Goal: Task Accomplishment & Management: Manage account settings

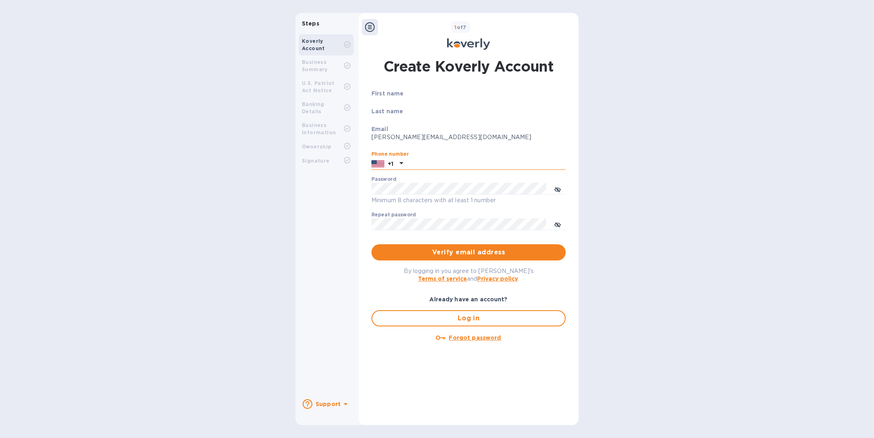
click at [458, 165] on input "text" at bounding box center [485, 164] width 159 height 12
type input "7272588359"
click at [443, 182] on div "Password Minimum 8 characters with at least 1 number" at bounding box center [468, 190] width 194 height 29
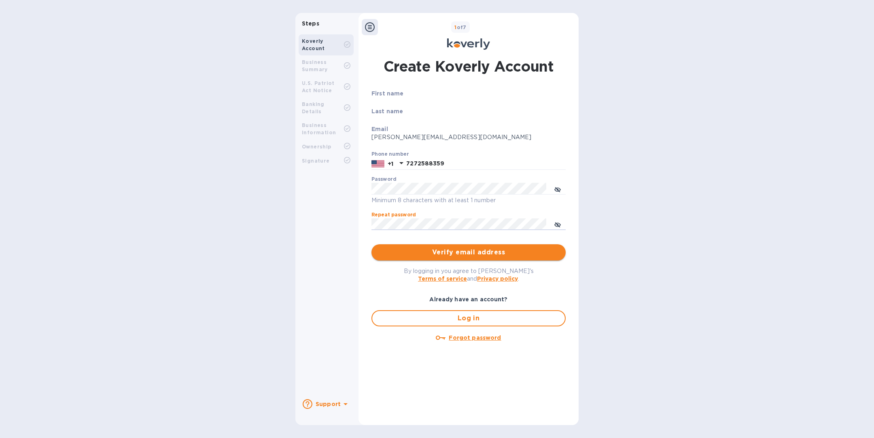
click at [453, 253] on span "Verify email address" at bounding box center [468, 253] width 181 height 10
click at [457, 318] on span "Log in" at bounding box center [469, 319] width 180 height 10
click at [474, 161] on input "text" at bounding box center [485, 164] width 159 height 12
type input "7272588359"
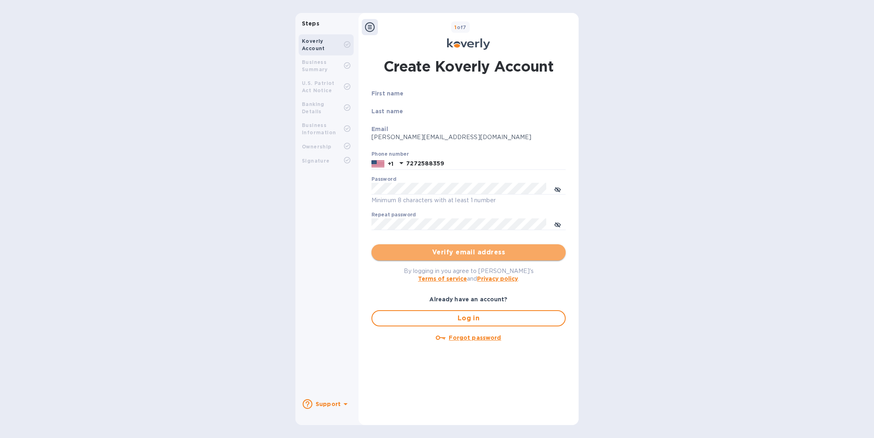
click at [460, 254] on span "Verify email address" at bounding box center [468, 253] width 181 height 10
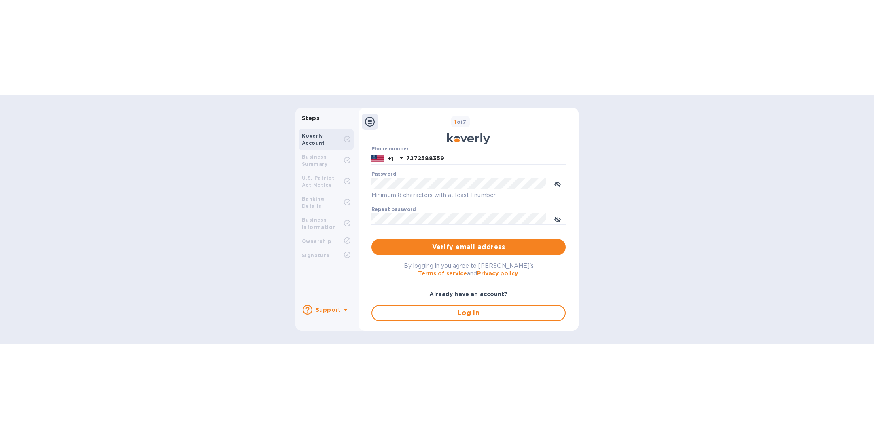
scroll to position [123, 0]
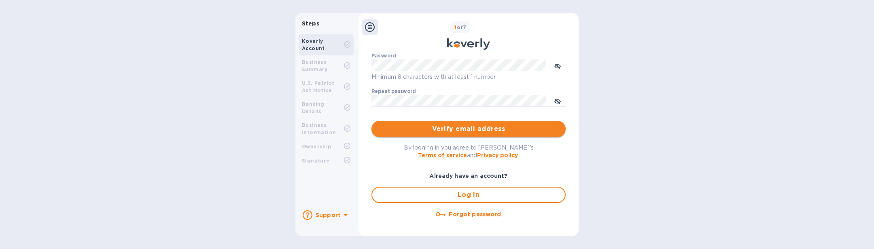
click at [486, 133] on span "Verify email address" at bounding box center [468, 129] width 181 height 10
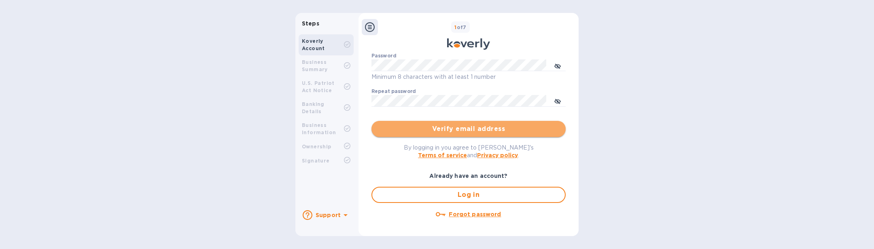
click at [486, 133] on span "Verify email address" at bounding box center [468, 129] width 181 height 10
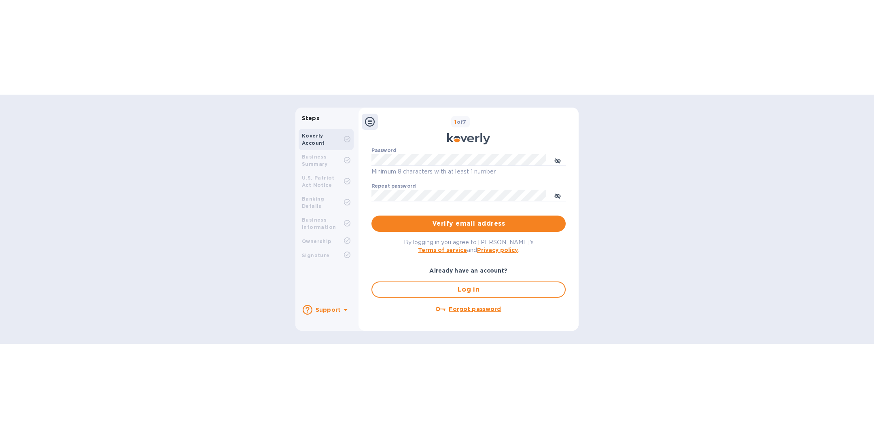
scroll to position [0, 0]
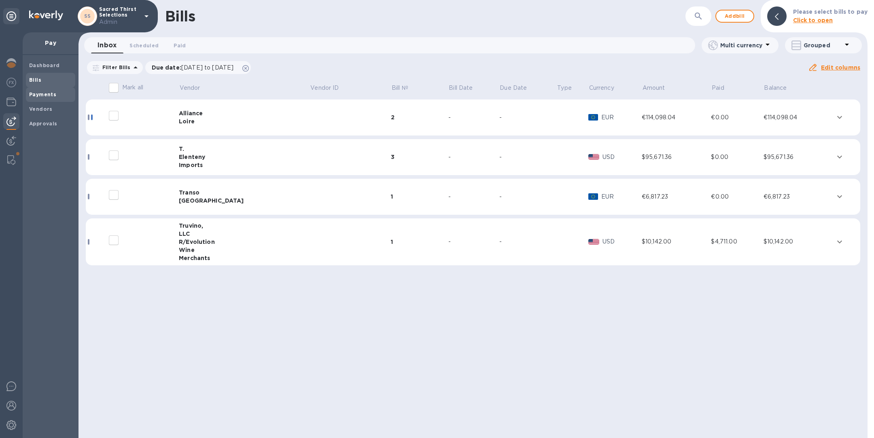
click at [37, 96] on b "Payments" at bounding box center [42, 94] width 27 height 6
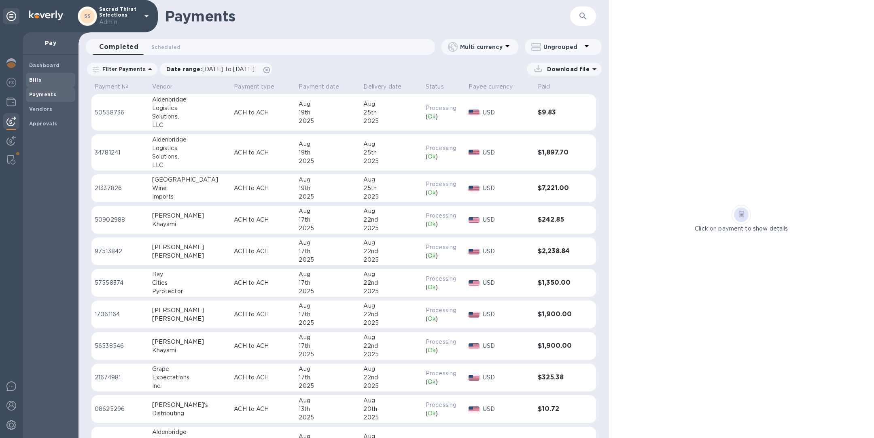
click at [40, 78] on span "Bills" at bounding box center [50, 80] width 43 height 8
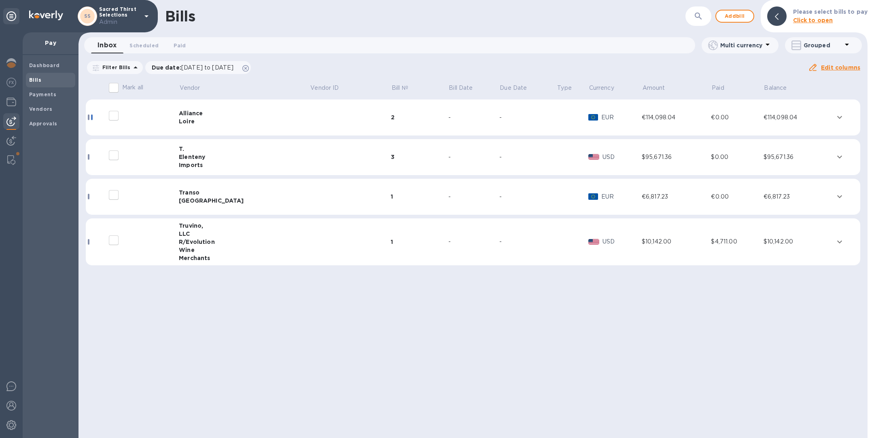
click at [310, 120] on td at bounding box center [350, 118] width 81 height 36
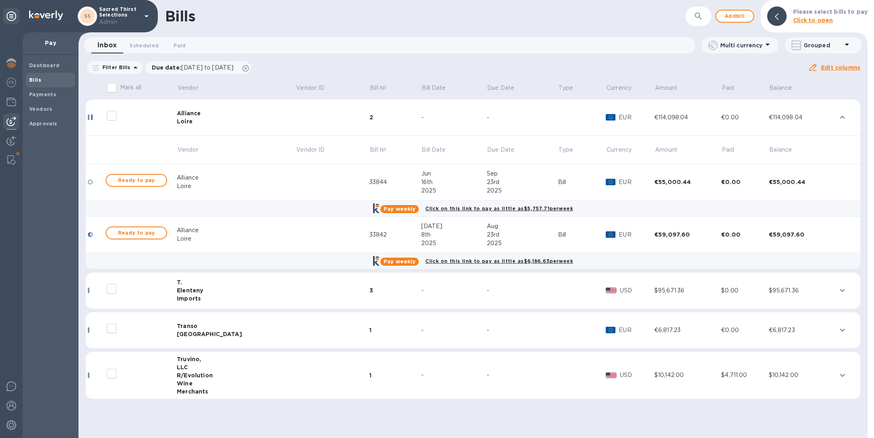
click at [296, 120] on td at bounding box center [333, 118] width 74 height 36
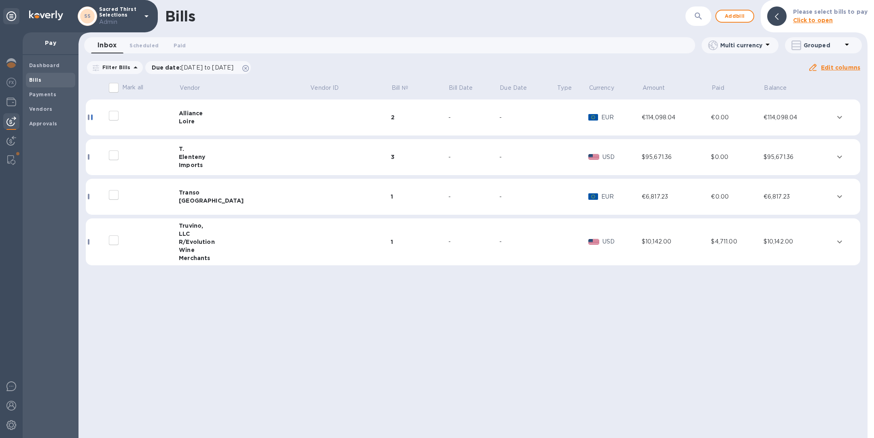
click at [310, 157] on td at bounding box center [350, 157] width 81 height 36
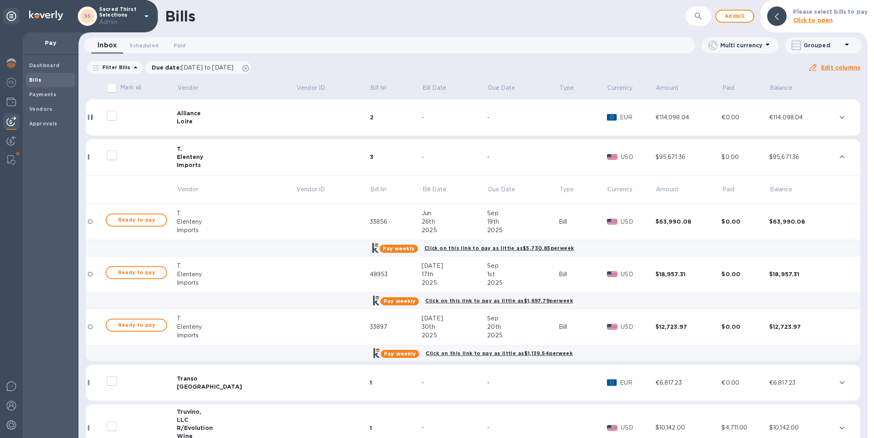
click at [296, 157] on td at bounding box center [333, 157] width 74 height 36
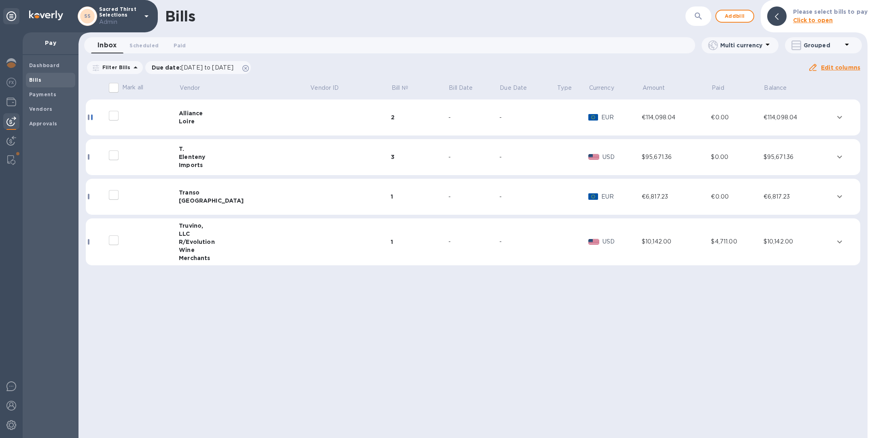
click at [310, 197] on td at bounding box center [350, 197] width 81 height 36
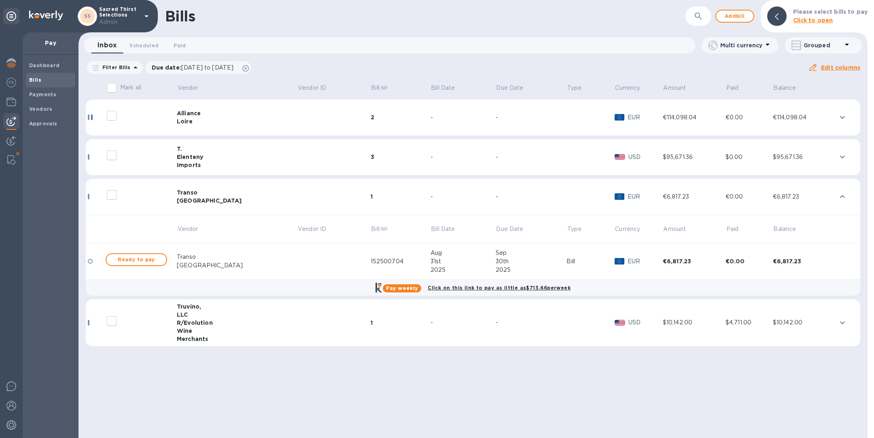
click at [297, 197] on td at bounding box center [333, 197] width 73 height 36
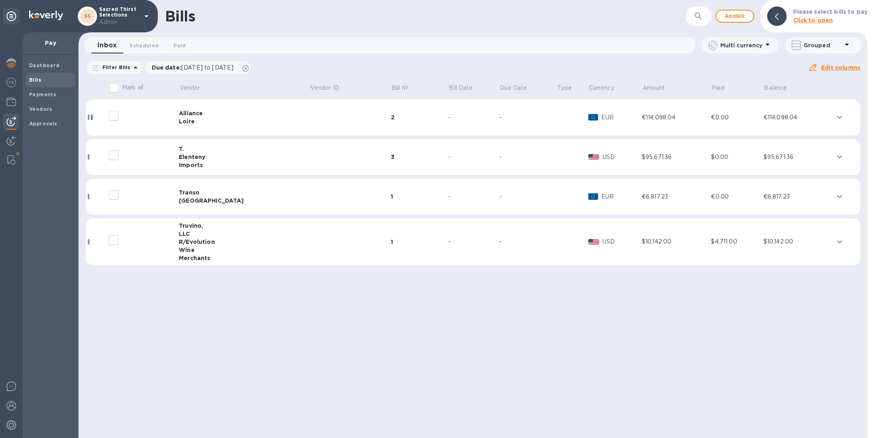
click at [310, 244] on td at bounding box center [350, 241] width 81 height 47
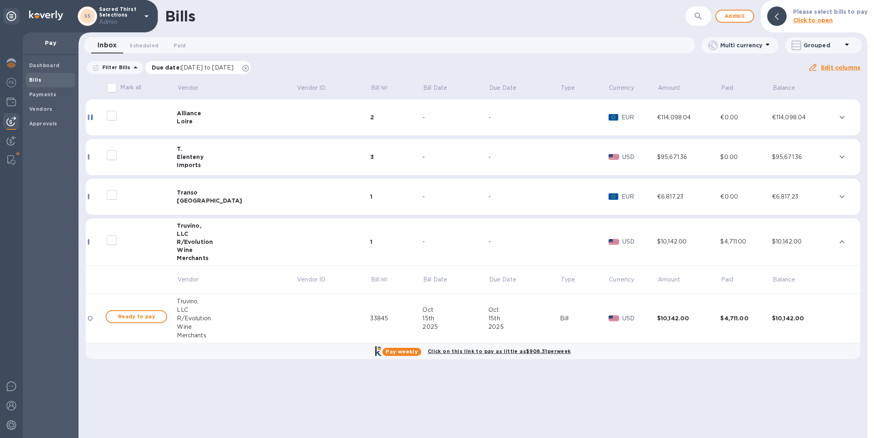
click at [249, 69] on icon at bounding box center [245, 68] width 6 height 6
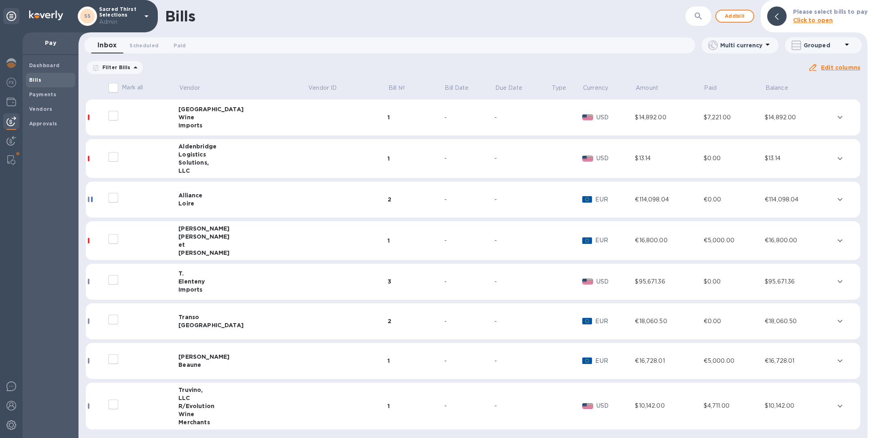
click at [307, 118] on td at bounding box center [347, 118] width 80 height 36
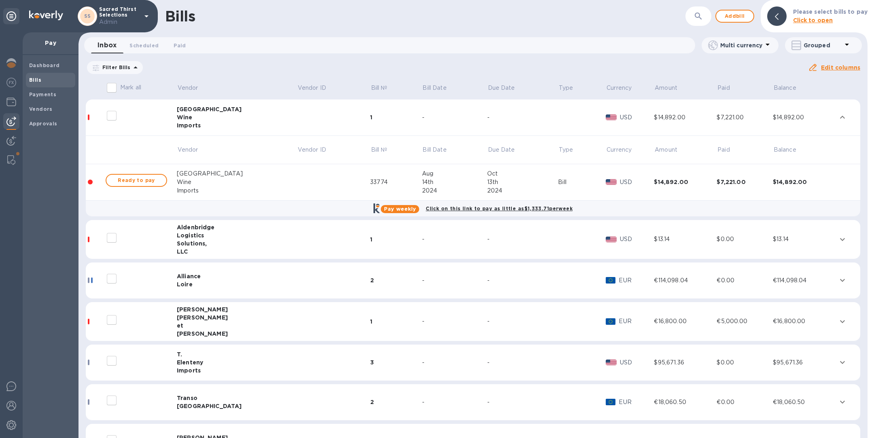
click at [297, 238] on td at bounding box center [333, 239] width 73 height 39
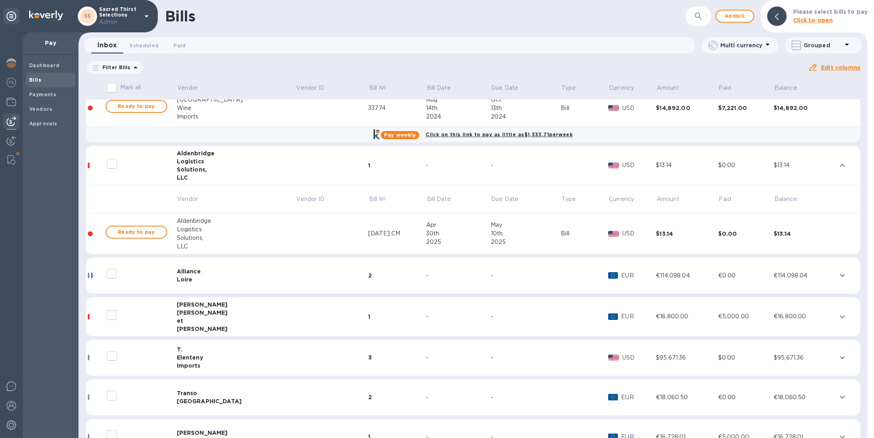
scroll to position [74, 0]
drag, startPoint x: 364, startPoint y: 235, endPoint x: 322, endPoint y: 231, distance: 43.0
click at [322, 231] on tr "Ready to pay Aldenbridge Logistics Solutions, LLC 4-30-25 CM Apr 30th 2025 May …" at bounding box center [473, 233] width 774 height 41
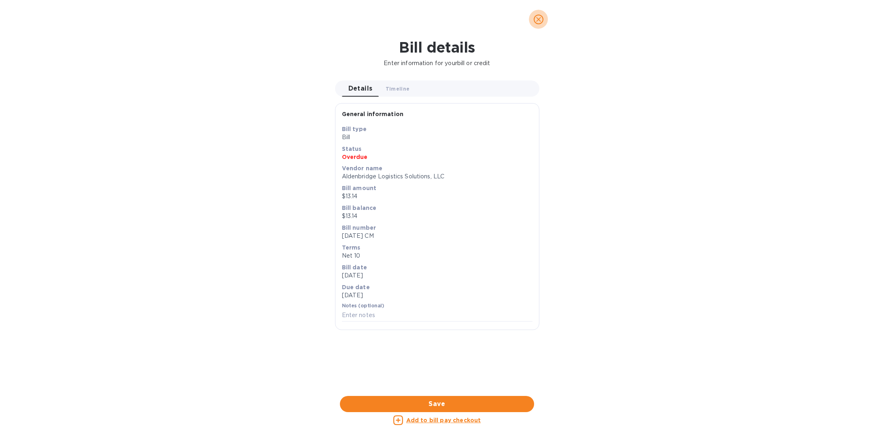
click at [538, 21] on icon "close" at bounding box center [538, 19] width 8 height 8
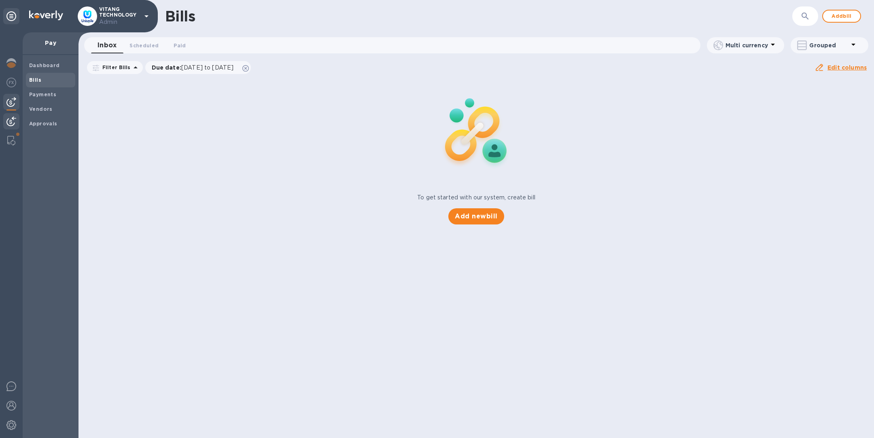
click at [11, 121] on img at bounding box center [11, 122] width 10 height 10
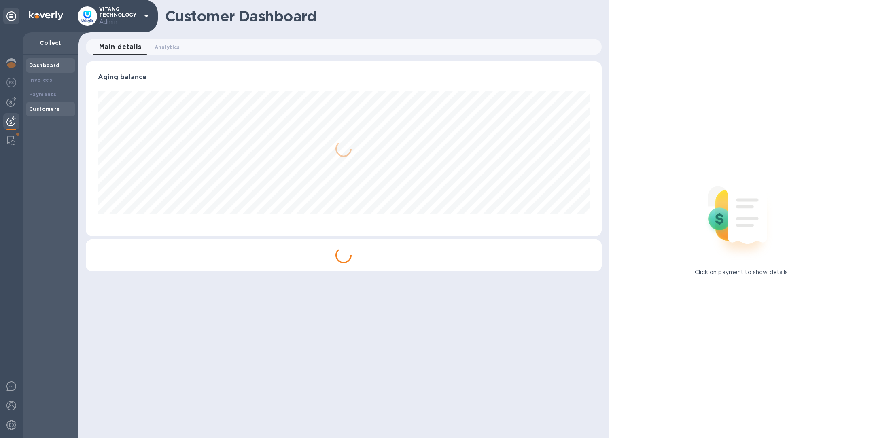
scroll to position [175, 515]
click at [44, 108] on b "Customers" at bounding box center [44, 109] width 31 height 6
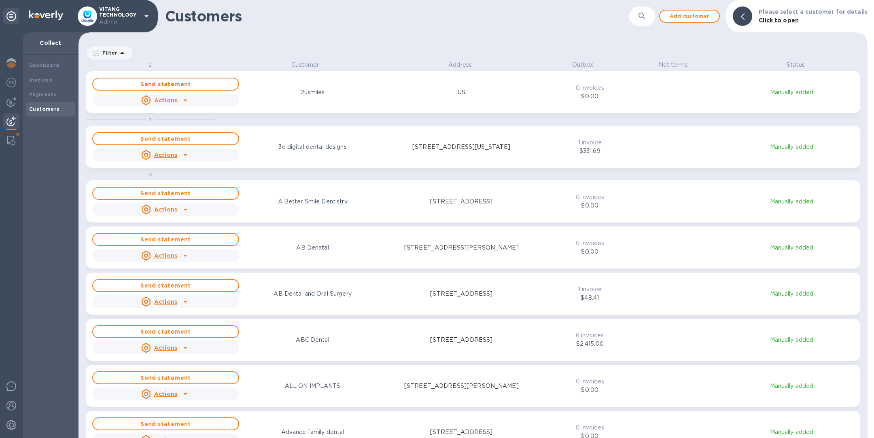
scroll to position [368, 786]
click at [650, 22] on button "button" at bounding box center [641, 15] width 19 height 19
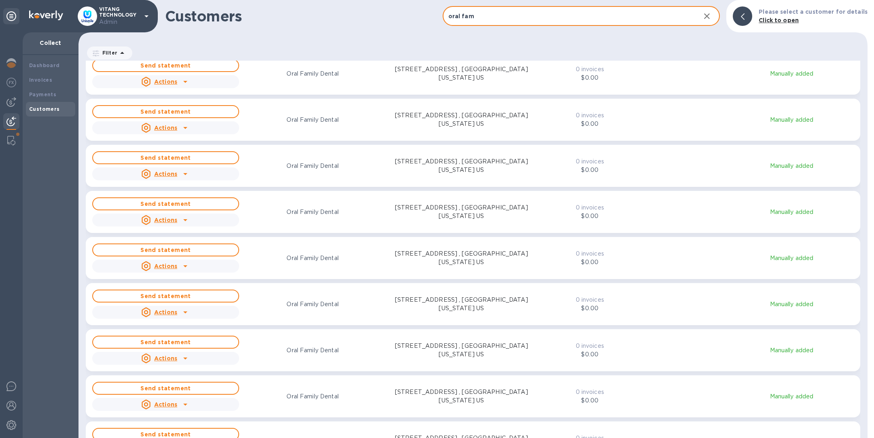
scroll to position [3367, 0]
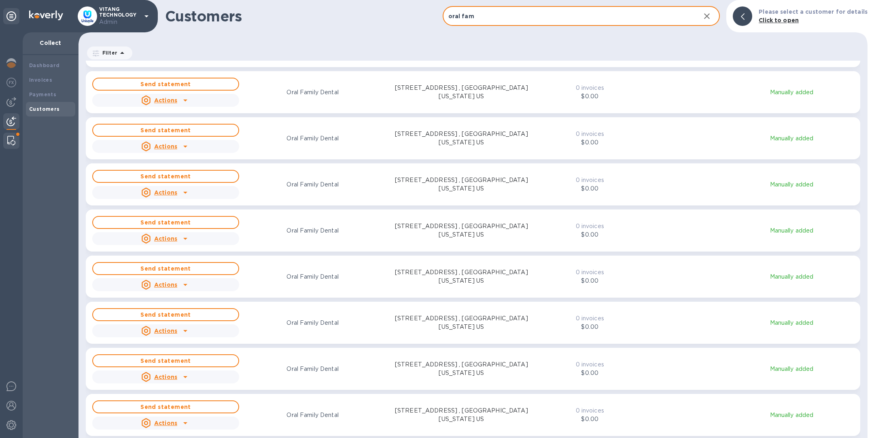
type input "oral fam"
click at [8, 140] on img at bounding box center [11, 141] width 8 height 10
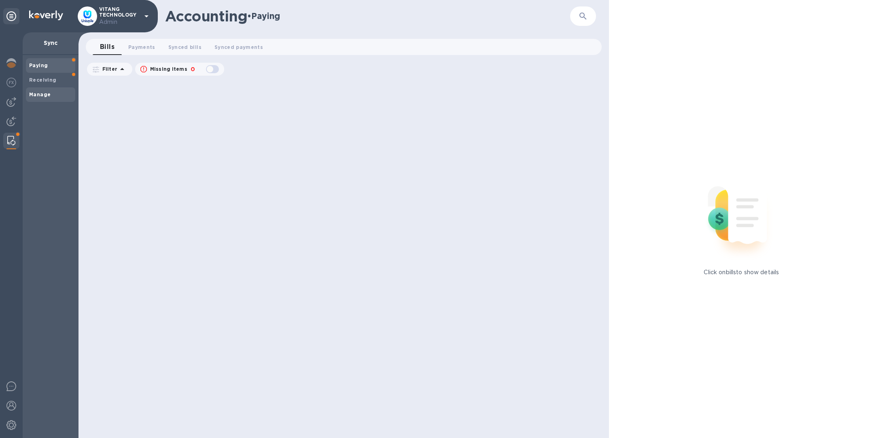
click at [46, 96] on b "Manage" at bounding box center [39, 94] width 21 height 6
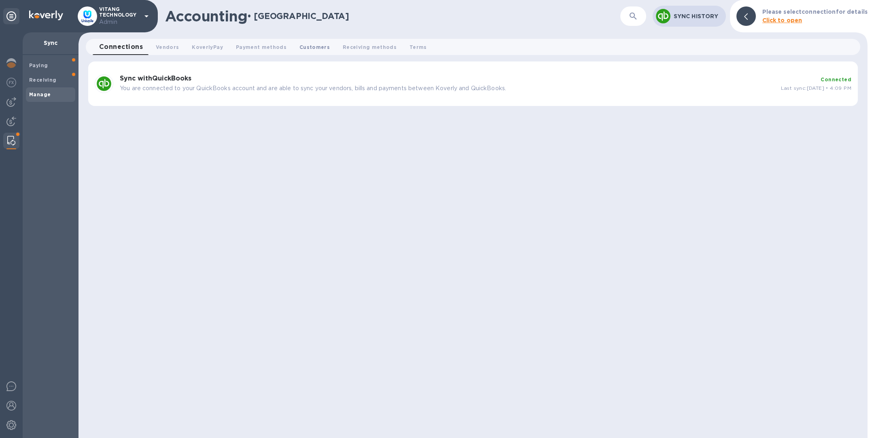
click at [303, 44] on span "Customers 0" at bounding box center [314, 47] width 30 height 8
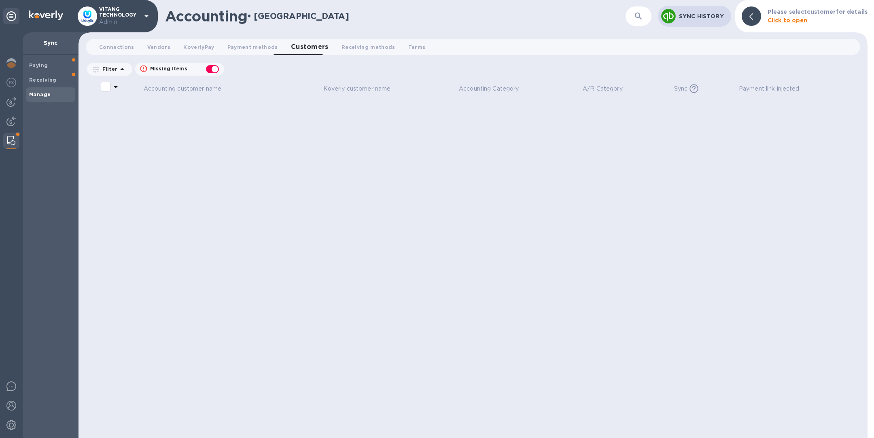
checkbox input "false"
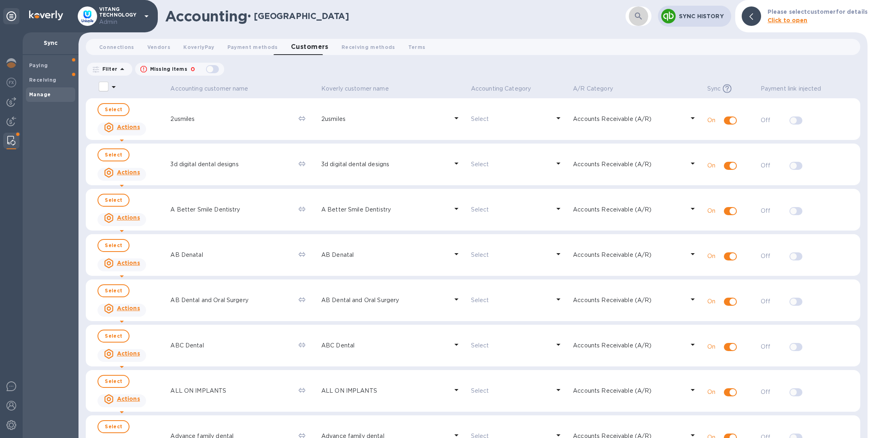
click at [637, 15] on icon "button" at bounding box center [639, 16] width 10 height 10
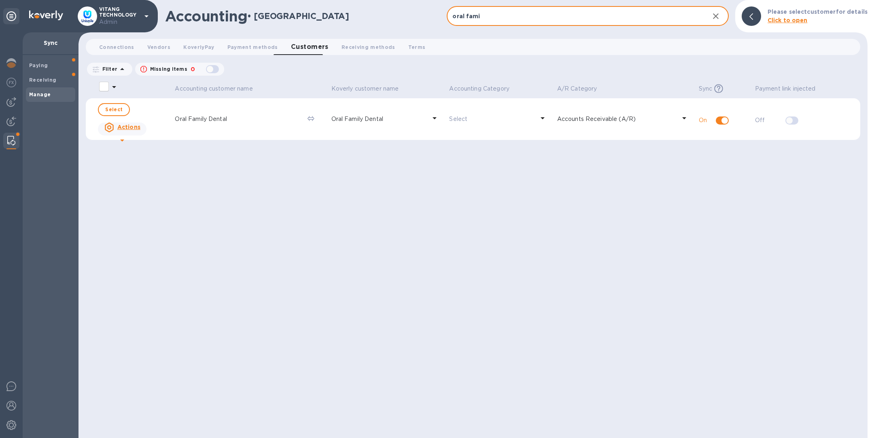
type input "oral fami"
click at [212, 68] on div "button" at bounding box center [212, 69] width 16 height 11
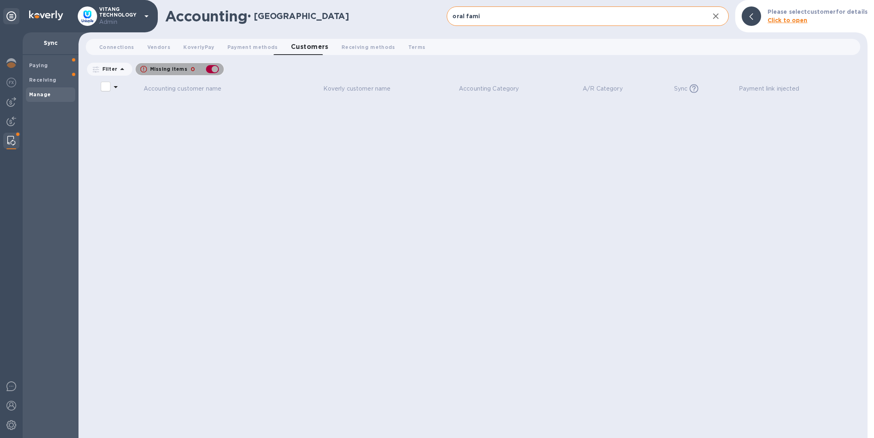
click at [212, 70] on div "button" at bounding box center [212, 69] width 16 height 11
checkbox input "false"
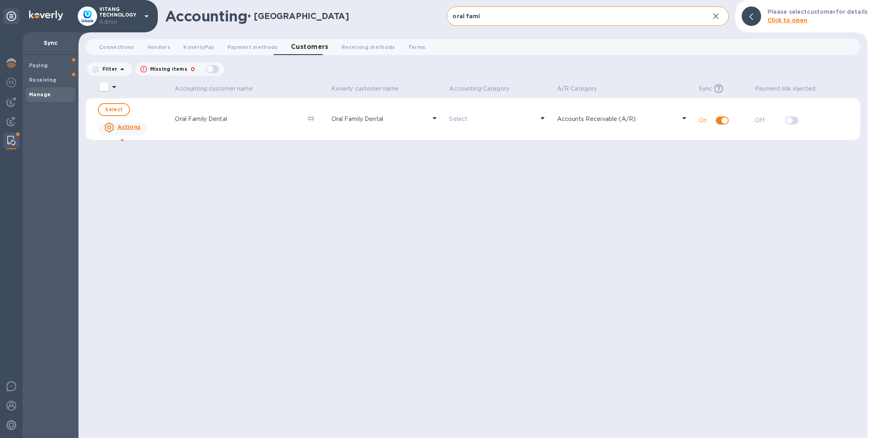
click at [131, 129] on u "Actions" at bounding box center [128, 127] width 23 height 6
click at [259, 191] on div at bounding box center [437, 219] width 874 height 438
click at [12, 119] on img at bounding box center [11, 122] width 10 height 10
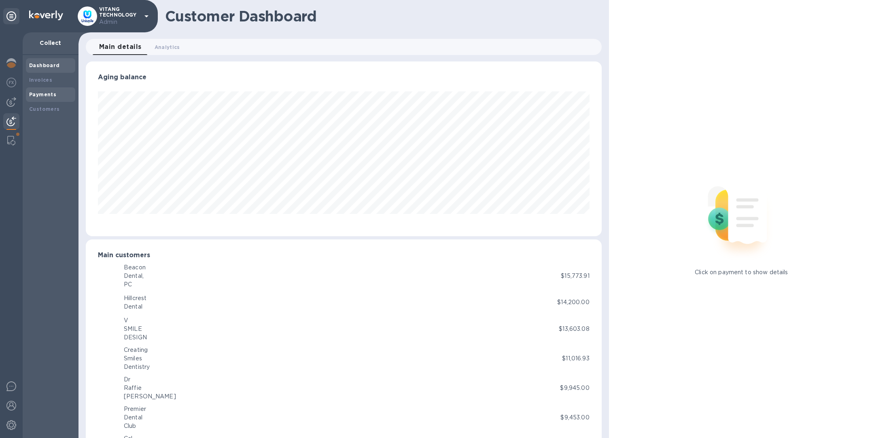
scroll to position [404359, 404021]
click at [40, 79] on b "Invoices" at bounding box center [40, 80] width 23 height 6
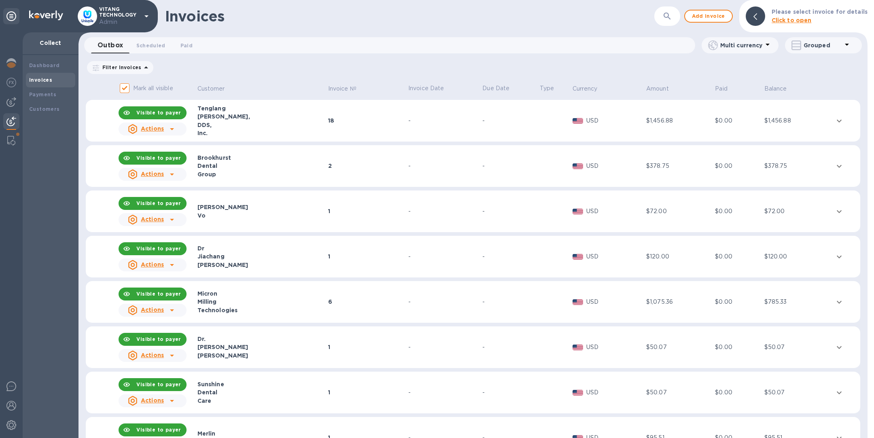
click at [666, 13] on icon "button" at bounding box center [667, 16] width 10 height 10
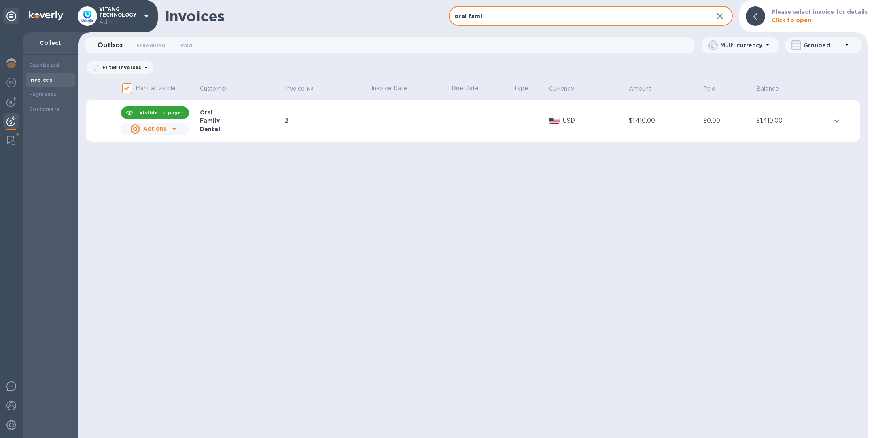
type input "oral fami"
click at [366, 129] on td "2" at bounding box center [327, 121] width 87 height 42
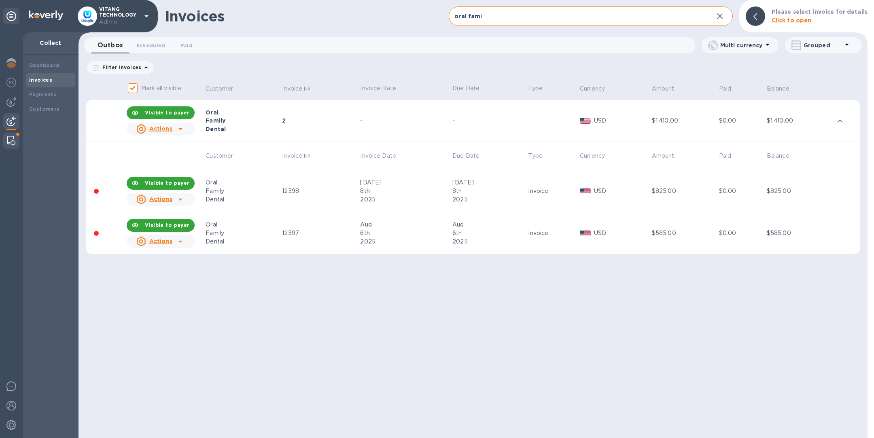
click at [15, 141] on img at bounding box center [11, 141] width 8 height 10
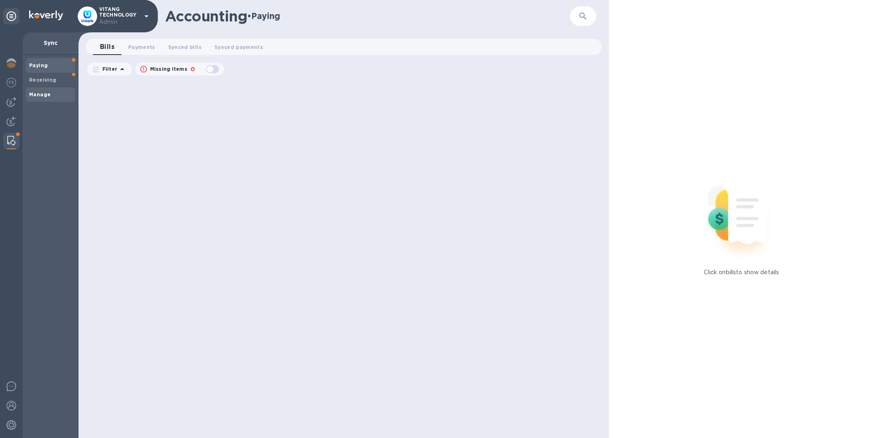
click at [45, 93] on b "Manage" at bounding box center [39, 94] width 21 height 6
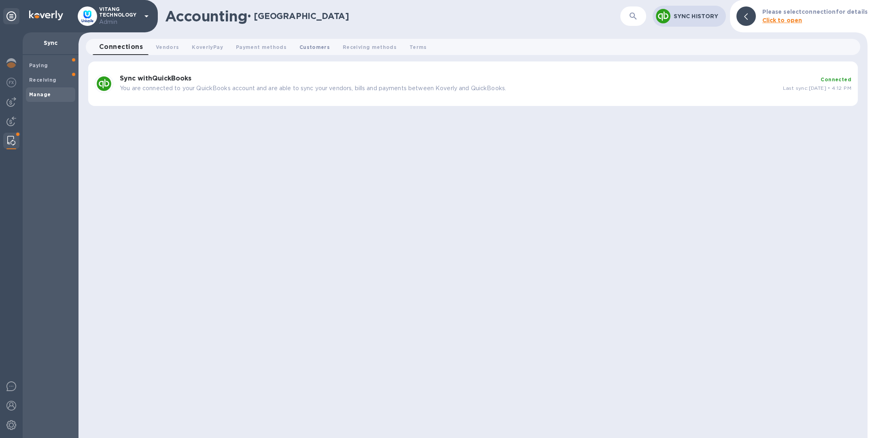
click at [303, 45] on span "Customers 0" at bounding box center [314, 47] width 30 height 8
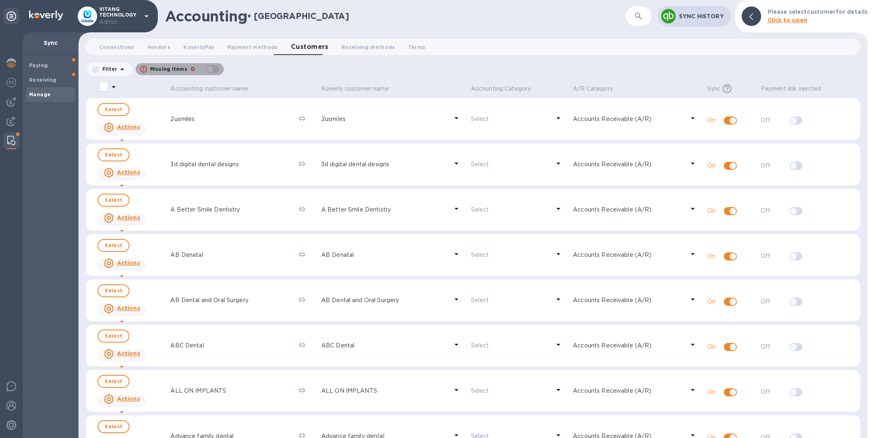
click at [211, 70] on div "button" at bounding box center [212, 69] width 16 height 11
checkbox input "true"
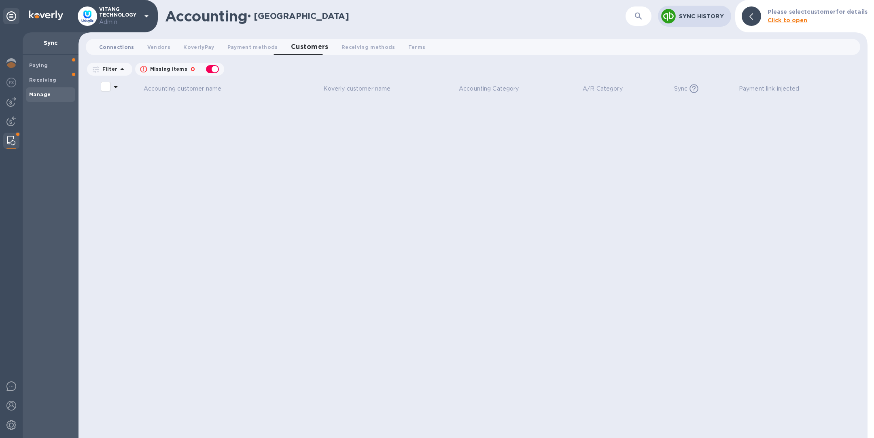
click at [114, 47] on span "Connections 0" at bounding box center [116, 47] width 35 height 8
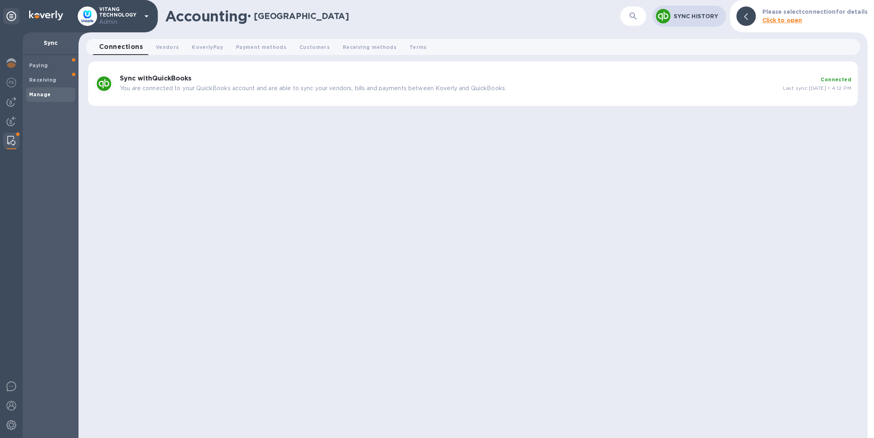
click at [403, 80] on h3 "Sync with QuickBooks" at bounding box center [448, 79] width 657 height 8
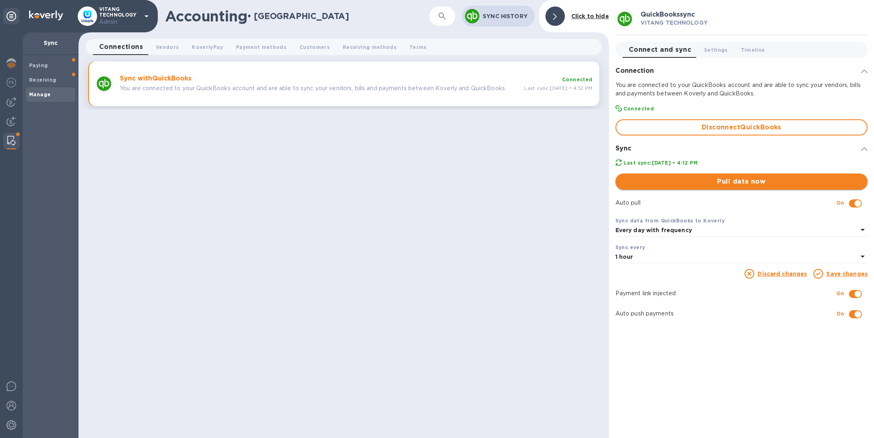
click at [755, 176] on button "Pull data now" at bounding box center [741, 182] width 252 height 16
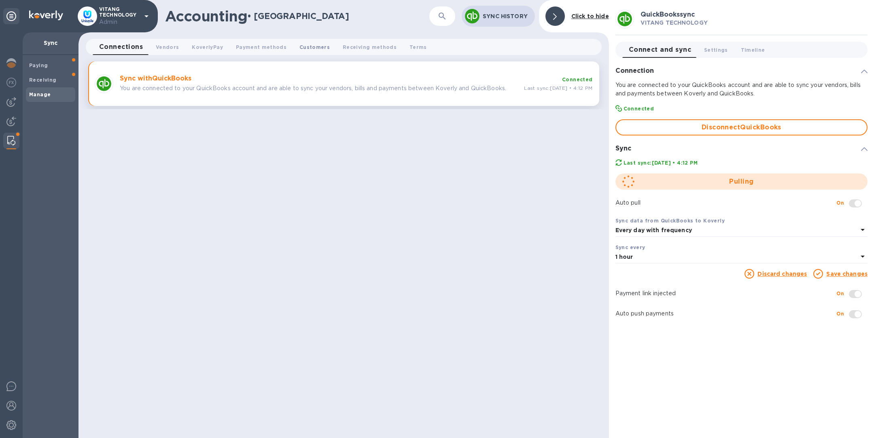
click at [304, 44] on span "Customers 0" at bounding box center [314, 47] width 30 height 8
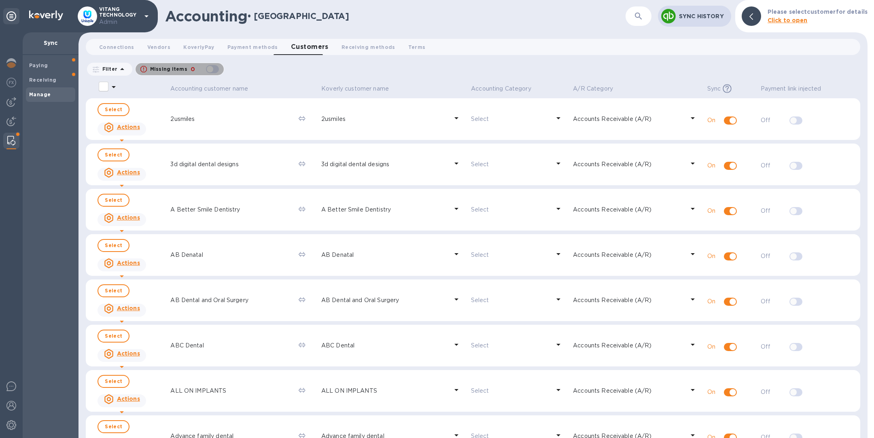
click at [213, 68] on div "button" at bounding box center [212, 69] width 16 height 11
checkbox input "true"
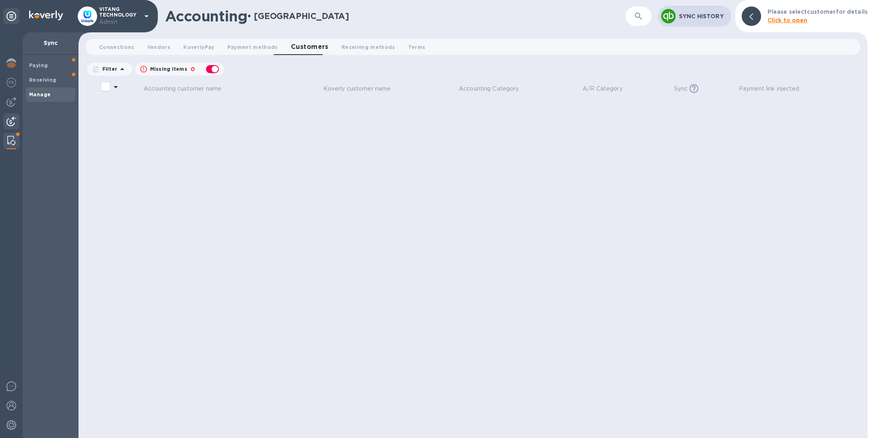
click at [8, 120] on img at bounding box center [11, 122] width 10 height 10
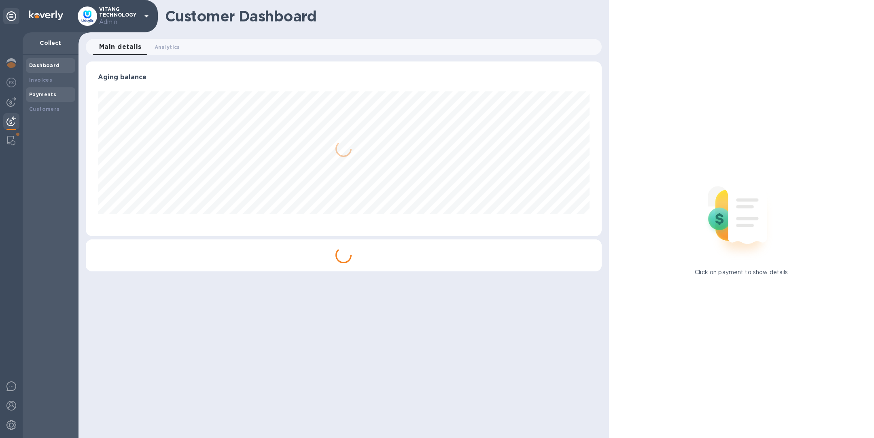
scroll to position [175, 515]
click at [53, 108] on b "Customers" at bounding box center [44, 109] width 31 height 6
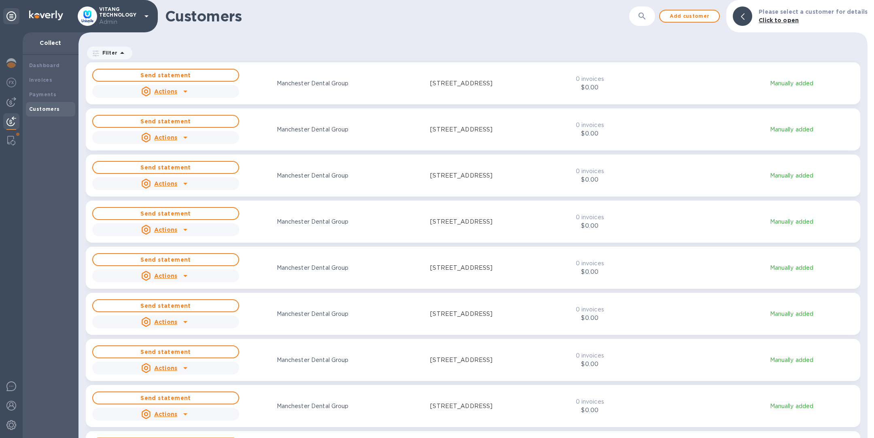
scroll to position [6310, 0]
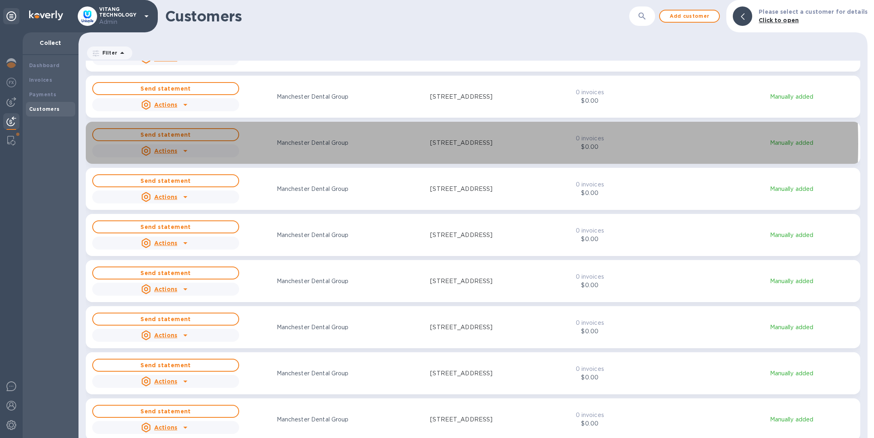
drag, startPoint x: 347, startPoint y: 143, endPoint x: 293, endPoint y: 140, distance: 53.9
click at [293, 140] on div "Manchester Dental Group" at bounding box center [312, 143] width 150 height 12
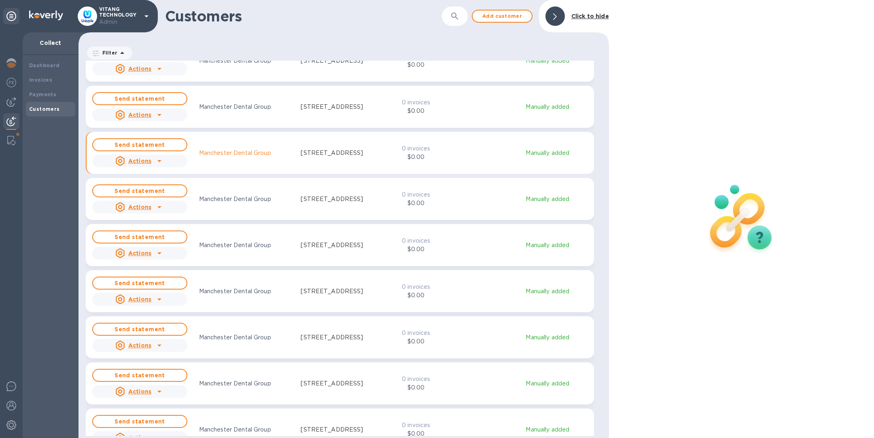
scroll to position [368, 527]
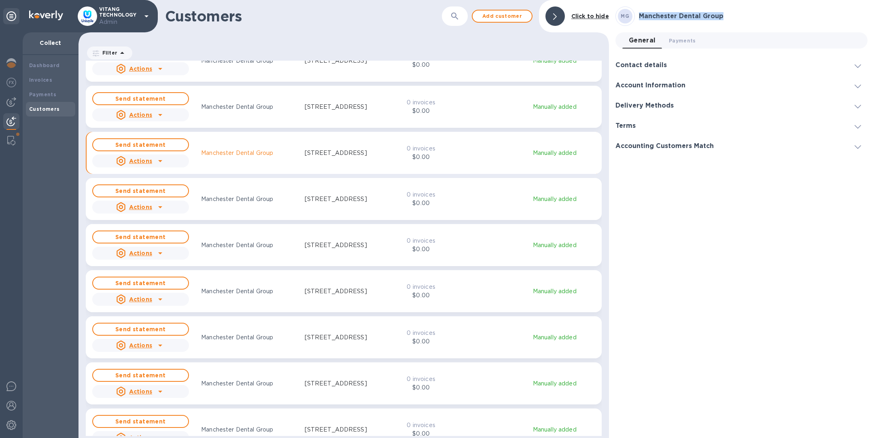
drag, startPoint x: 730, startPoint y: 16, endPoint x: 635, endPoint y: 18, distance: 95.1
click at [635, 18] on div "MG Manchester Dental Group" at bounding box center [741, 15] width 252 height 19
copy h3 "Manchester Dental Group"
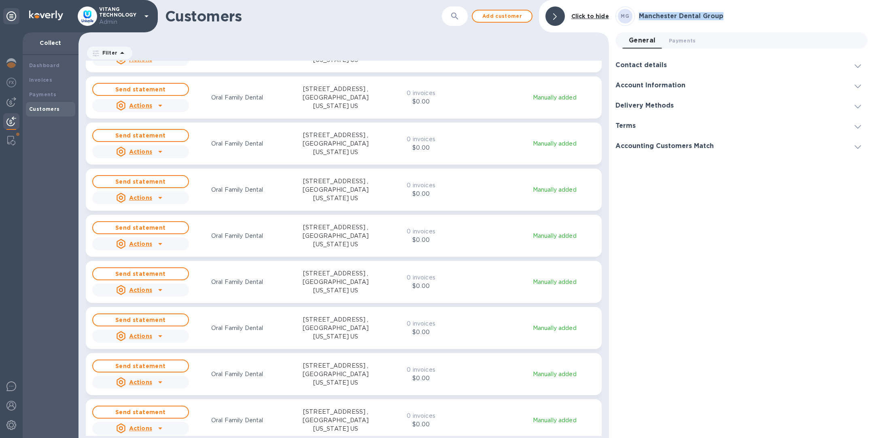
scroll to position [7356, 0]
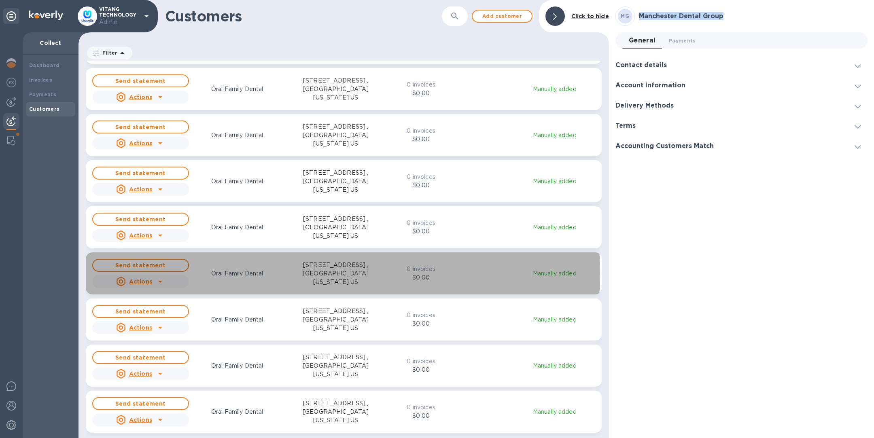
drag, startPoint x: 271, startPoint y: 273, endPoint x: 216, endPoint y: 273, distance: 55.0
click at [216, 273] on div "Oral Family Dental" at bounding box center [237, 274] width 100 height 12
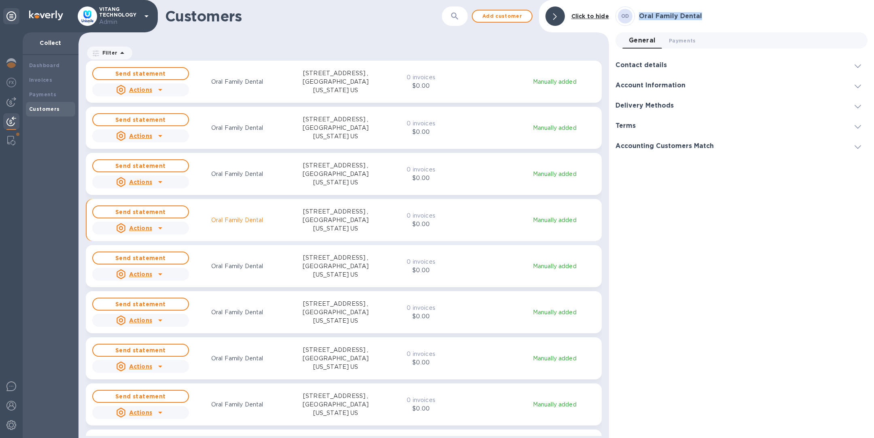
drag, startPoint x: 710, startPoint y: 15, endPoint x: 638, endPoint y: 14, distance: 71.6
click at [638, 14] on div "Oral Family Dental" at bounding box center [753, 16] width 232 height 11
copy h3 "Oral Family Dental"
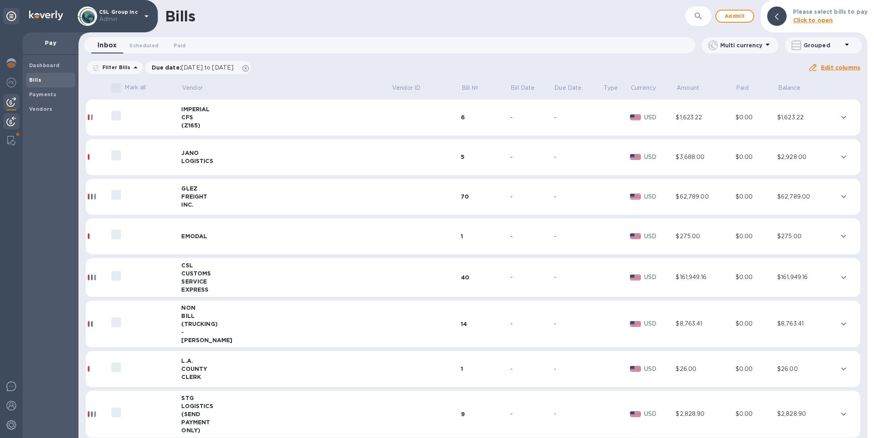
click at [11, 123] on img at bounding box center [11, 122] width 10 height 10
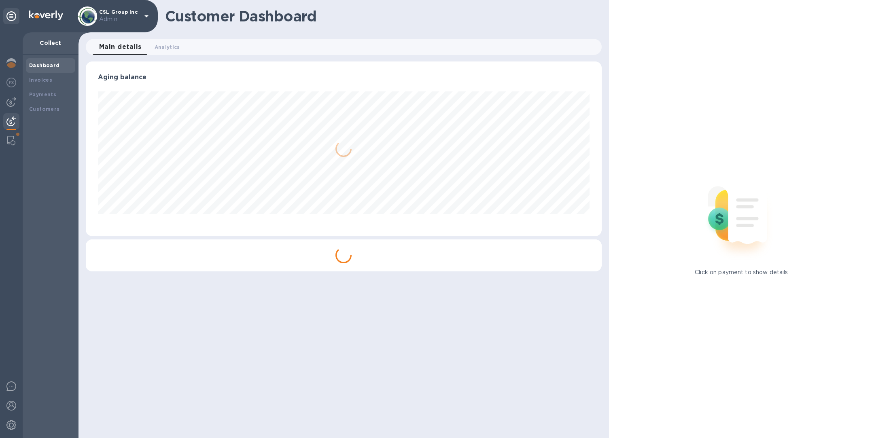
scroll to position [175, 515]
click at [47, 78] on b "Invoices" at bounding box center [40, 80] width 23 height 6
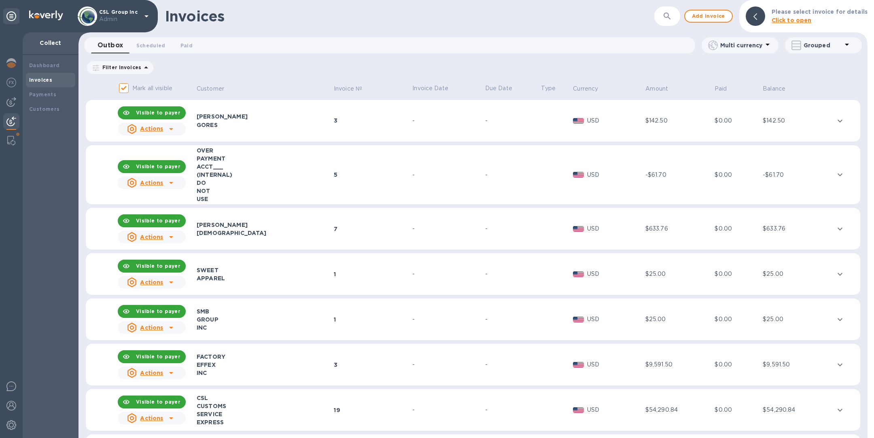
click at [791, 21] on b "Click to open" at bounding box center [791, 20] width 40 height 6
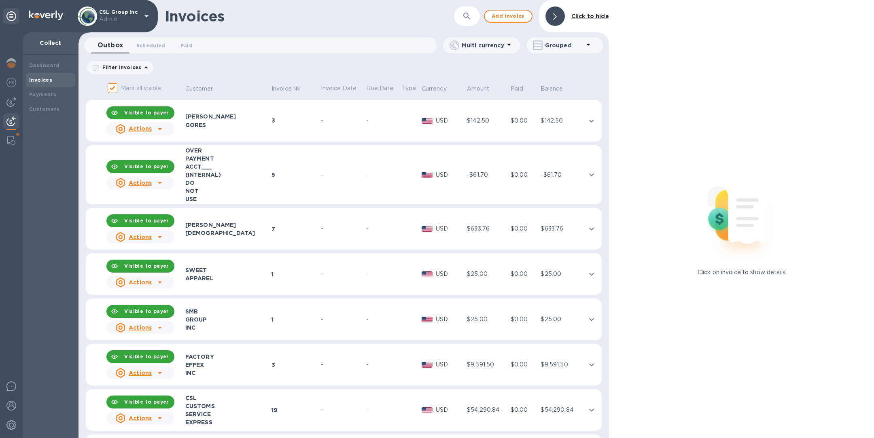
click at [469, 20] on icon "button" at bounding box center [467, 16] width 10 height 10
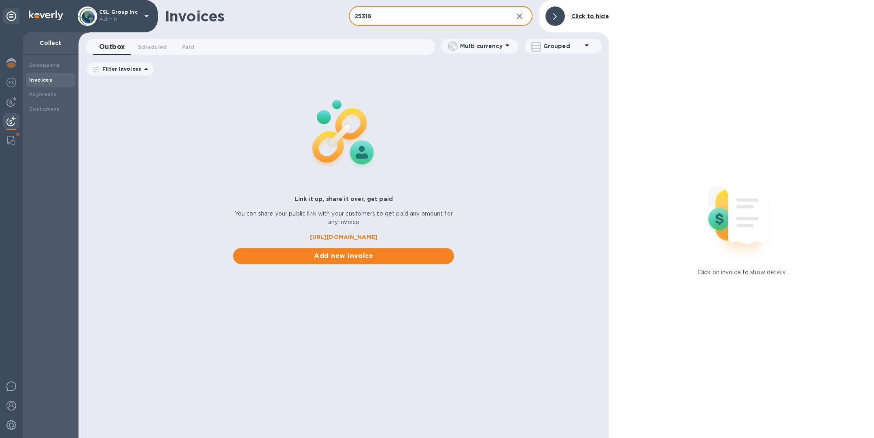
type input "25316"
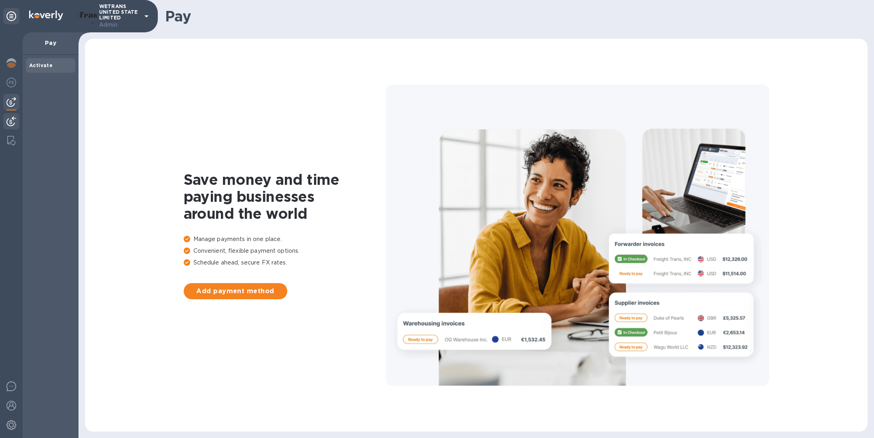
click at [8, 121] on img at bounding box center [11, 122] width 10 height 10
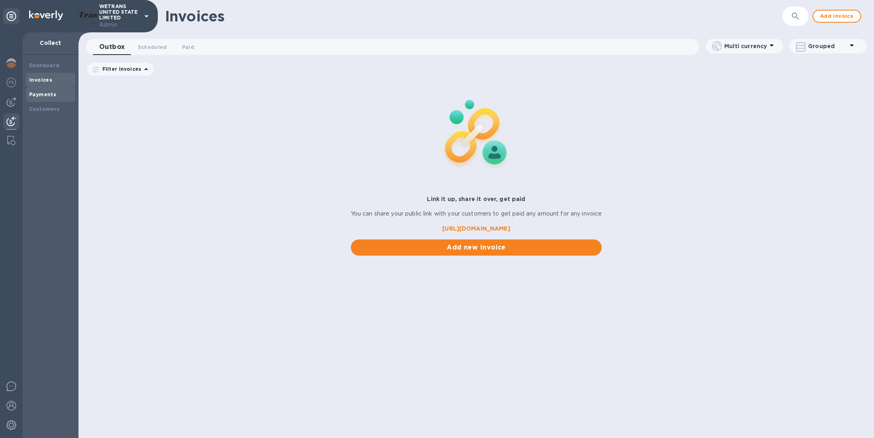
click at [55, 91] on div "Payments" at bounding box center [50, 95] width 43 height 8
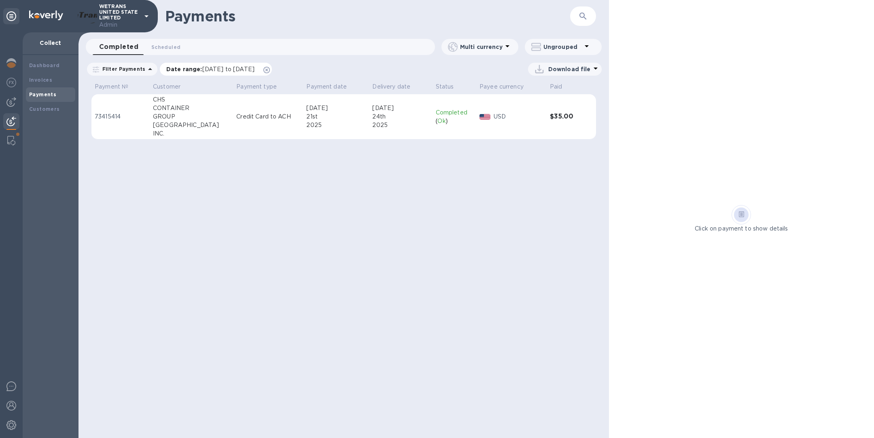
click at [270, 67] on icon at bounding box center [266, 70] width 6 height 6
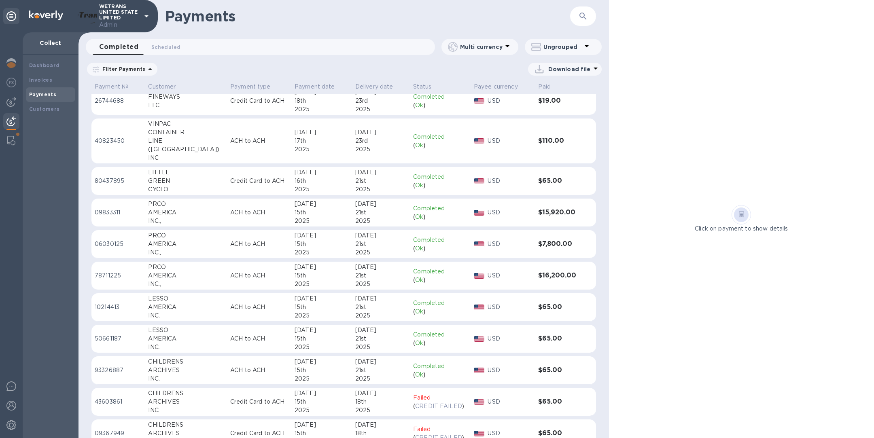
scroll to position [139, 0]
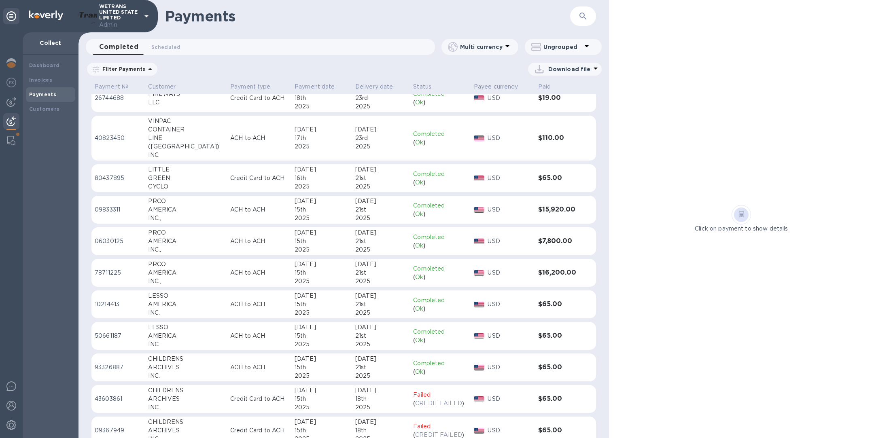
click at [587, 13] on button "button" at bounding box center [582, 15] width 19 height 19
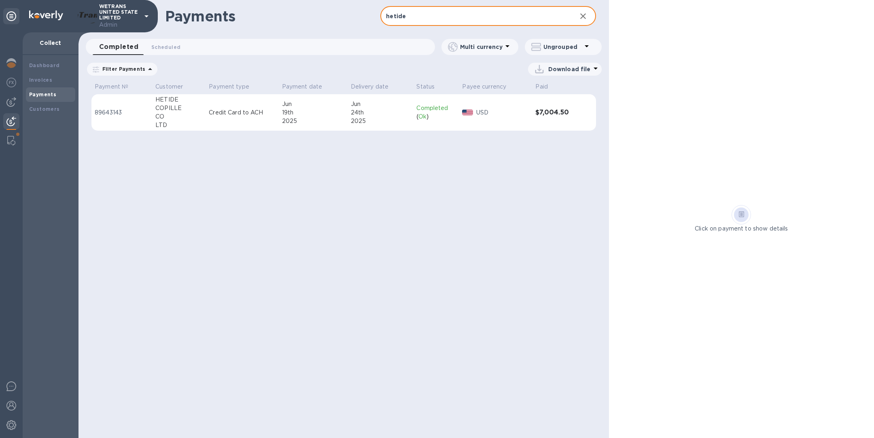
type input "hetide"
click at [259, 119] on td "Credit Card to ACH" at bounding box center [242, 112] width 73 height 37
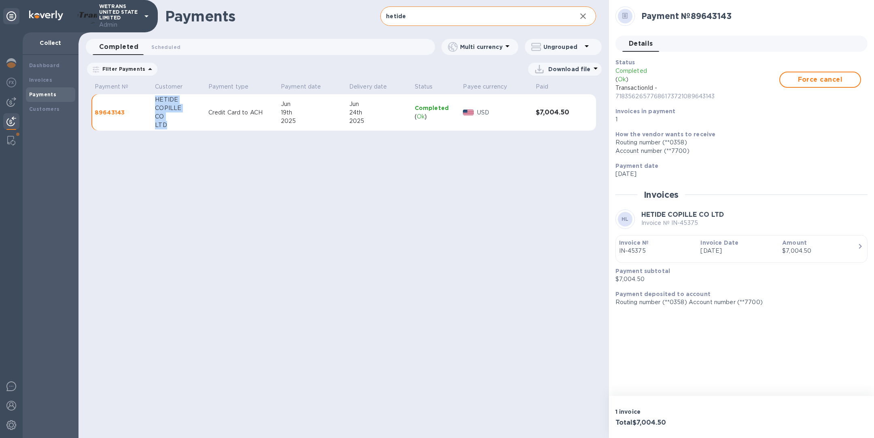
drag, startPoint x: 169, startPoint y: 126, endPoint x: 155, endPoint y: 98, distance: 30.9
click at [155, 98] on div "HETIDE COPILLE CO LTD" at bounding box center [178, 112] width 47 height 34
copy div "HETIDE COPILLE CO LTD"
click at [251, 119] on td "Credit Card to ACH" at bounding box center [241, 112] width 72 height 37
drag, startPoint x: 169, startPoint y: 124, endPoint x: 153, endPoint y: 100, distance: 28.8
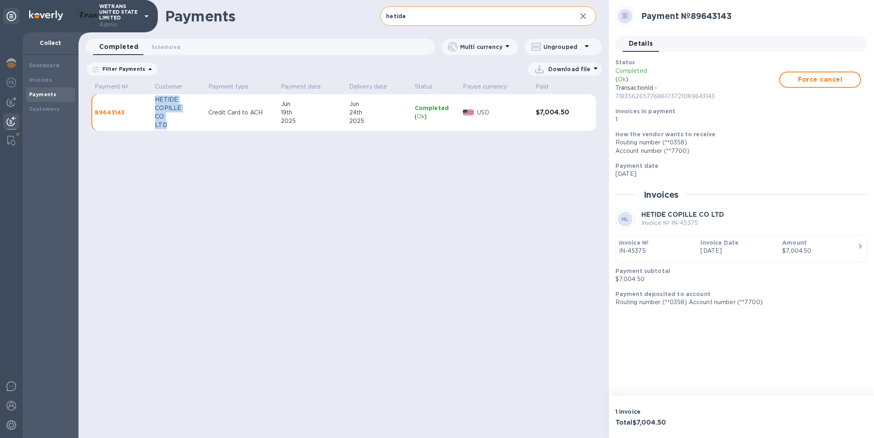
click at [153, 100] on td "HETIDE COPILLE CO LTD" at bounding box center [178, 112] width 53 height 37
copy div "HETIDE COPILLE CO LTD"
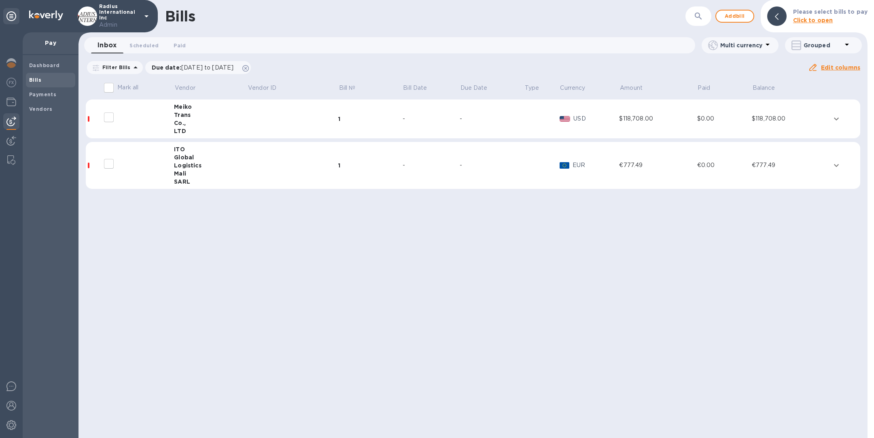
click at [209, 124] on div "Co.," at bounding box center [210, 123] width 73 height 8
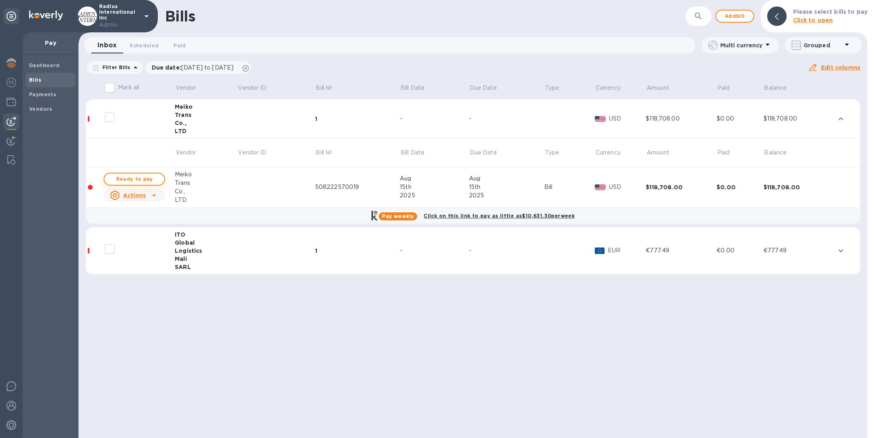
click at [138, 176] on span "Ready to pay" at bounding box center [134, 179] width 47 height 10
click at [143, 178] on span "Ready to pay" at bounding box center [134, 179] width 47 height 10
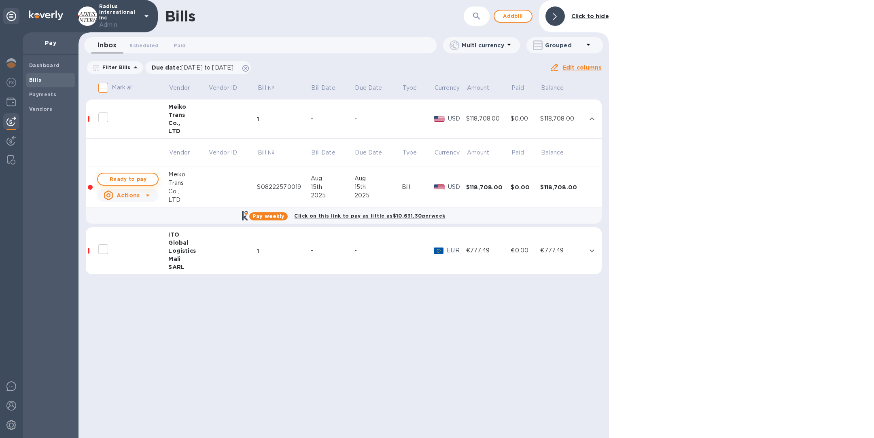
checkbox input "true"
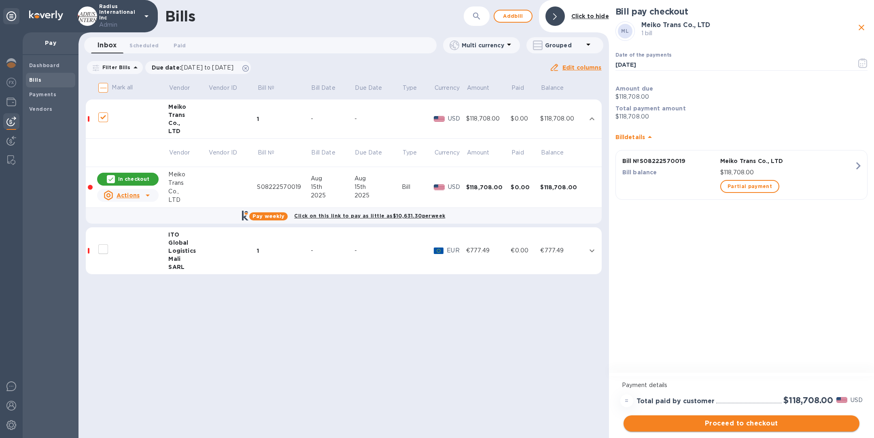
click at [740, 426] on span "Proceed to checkout" at bounding box center [741, 424] width 223 height 10
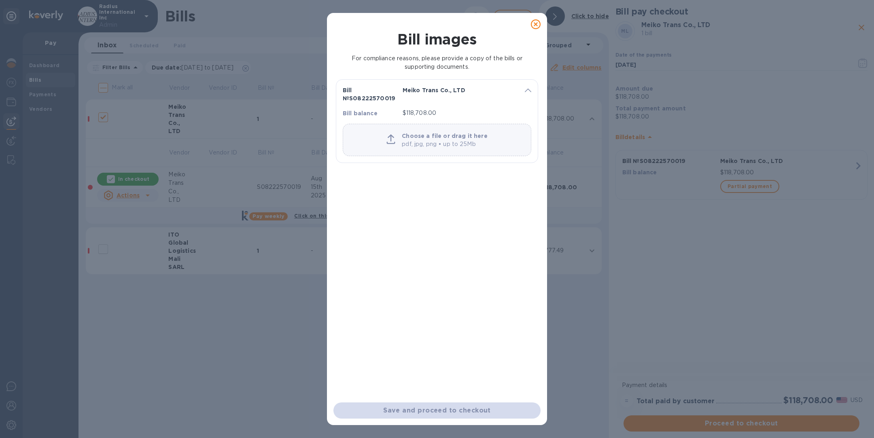
click at [533, 23] on icon at bounding box center [536, 24] width 10 height 10
